Goal: Navigation & Orientation: Go to known website

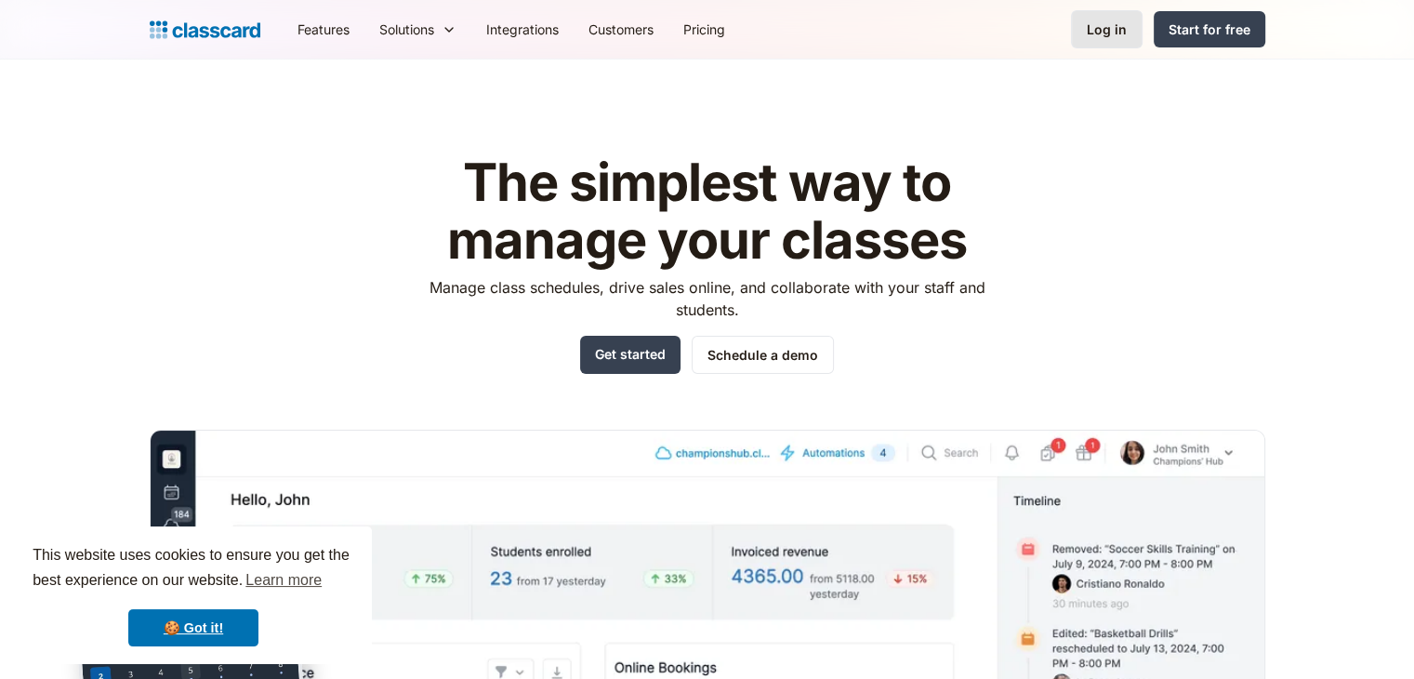
click at [1101, 34] on div "Log in" at bounding box center [1107, 30] width 40 height 20
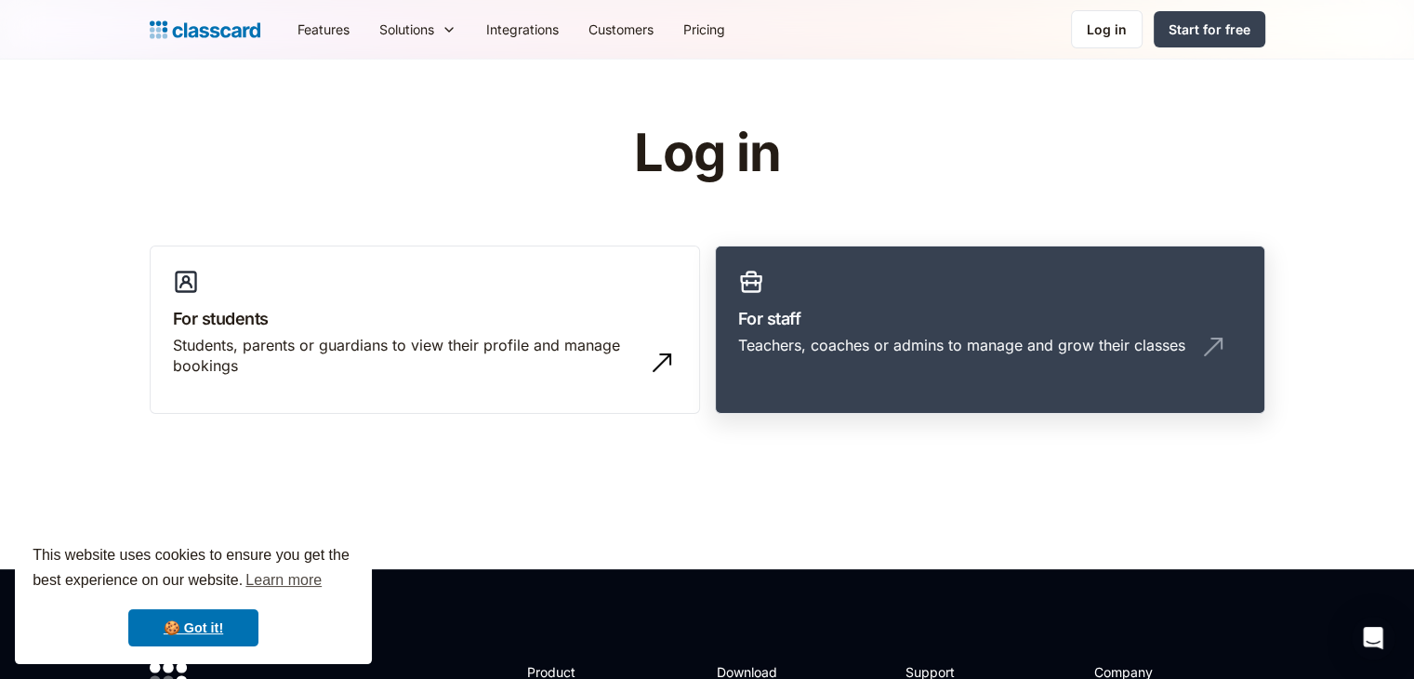
click at [830, 332] on link "For staff Teachers, coaches or admins to manage and grow their classes" at bounding box center [990, 329] width 550 height 169
